Goal: Information Seeking & Learning: Learn about a topic

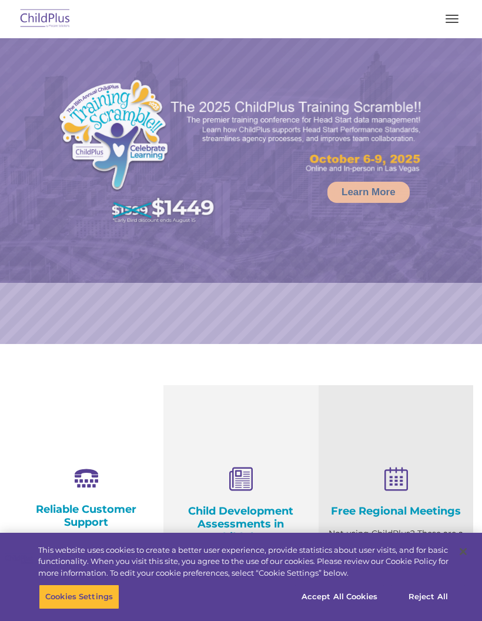
select select "MEDIUM"
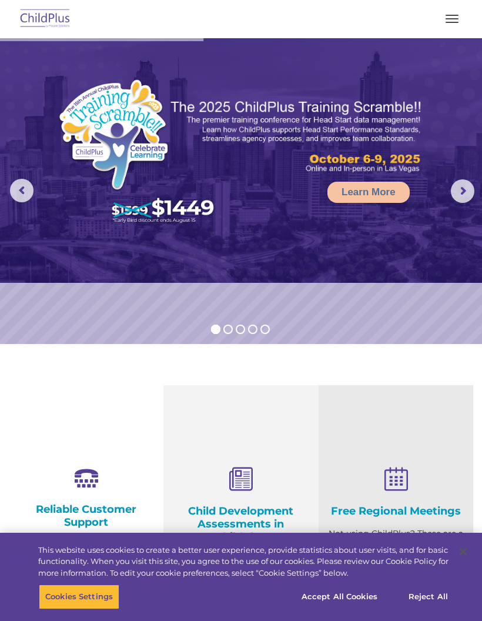
click at [451, 23] on button "button" at bounding box center [452, 18] width 25 height 19
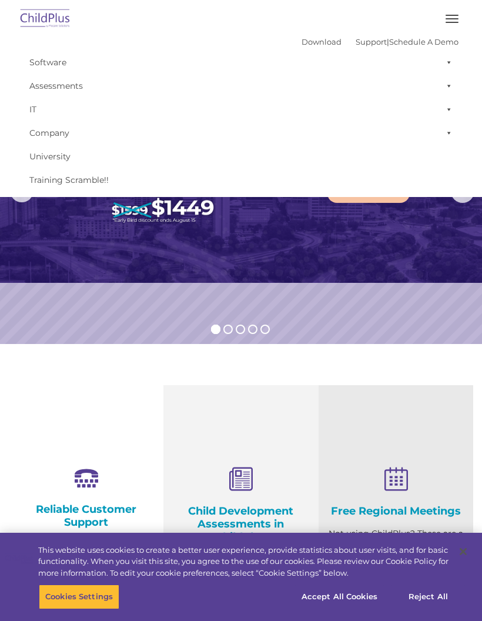
click at [349, 386] on div "Free Regional Meetings Not using ChildPlus? These are a great opportunity to ne…" at bounding box center [396, 565] width 155 height 361
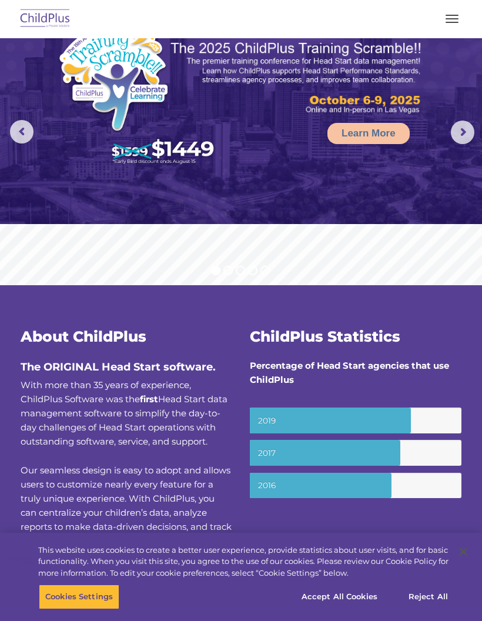
click at [450, 16] on button "button" at bounding box center [452, 18] width 25 height 19
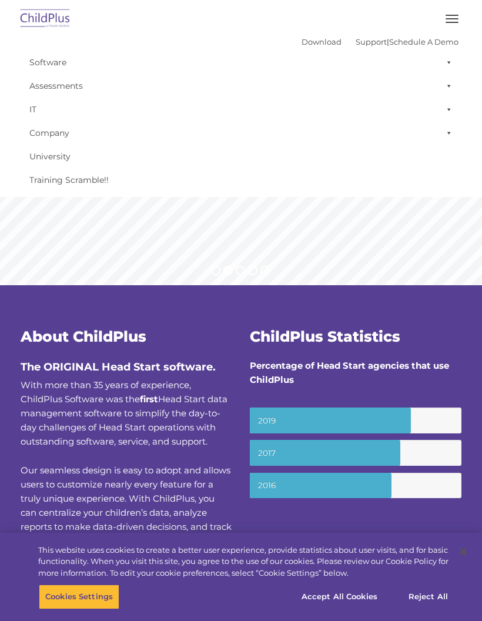
click at [439, 348] on div "ChildPlus Statistics Percentage of Head Start agencies that use ChildPlus" at bounding box center [356, 358] width 212 height 58
click at [409, 353] on div "ChildPlus Statistics Percentage of Head Start agencies that use ChildPlus" at bounding box center [356, 358] width 212 height 58
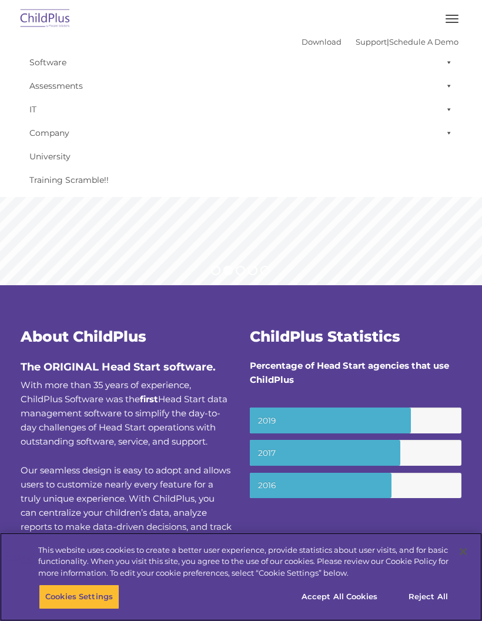
click at [355, 597] on button "Accept All Cookies" at bounding box center [339, 597] width 89 height 25
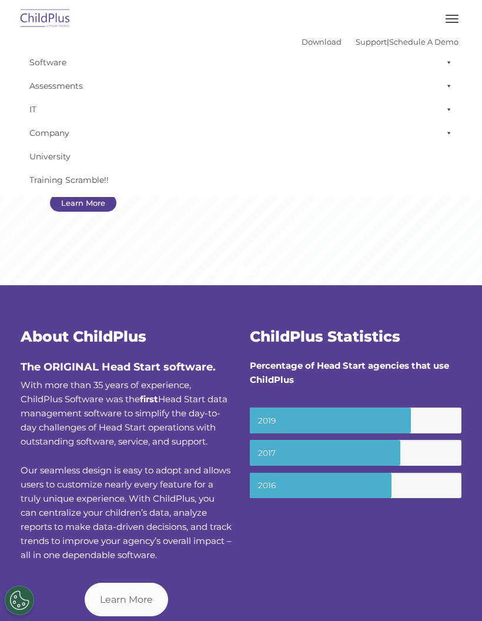
click at [70, 244] on rs-layer at bounding box center [241, 132] width 482 height 306
click at [71, 245] on rs-layer at bounding box center [241, 132] width 482 height 306
